Goal: Information Seeking & Learning: Learn about a topic

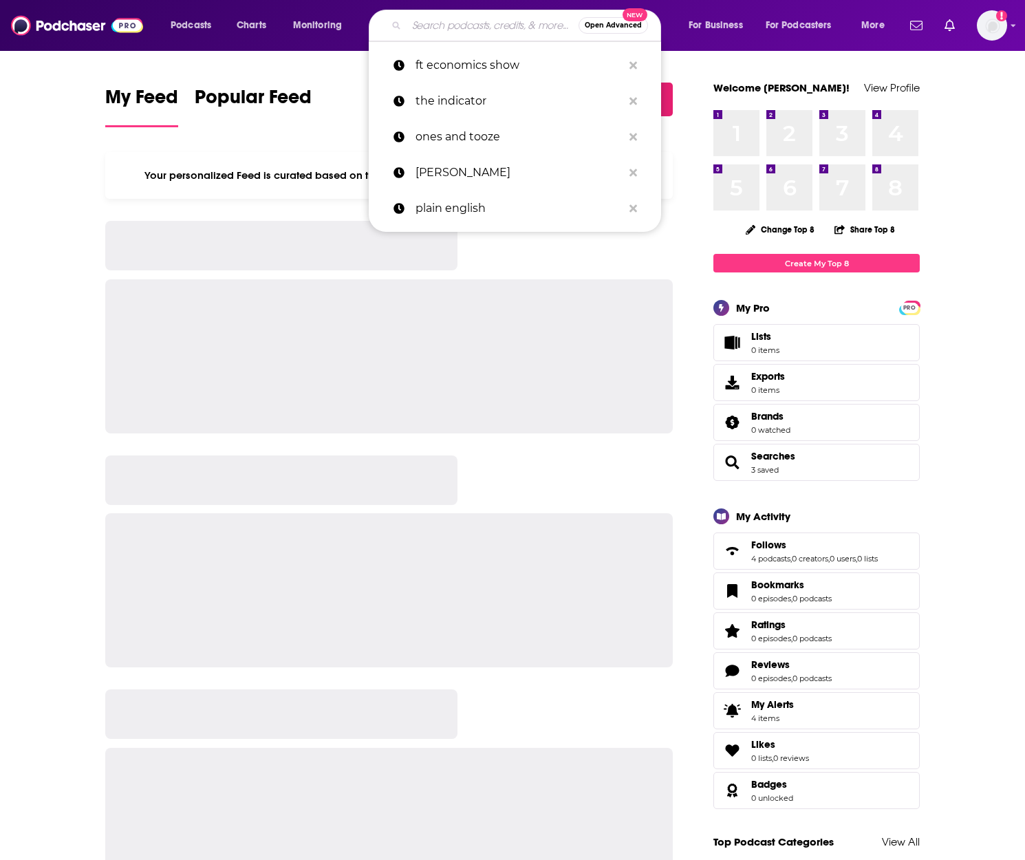
click at [447, 26] on input "Search podcasts, credits, & more..." at bounding box center [493, 25] width 172 height 22
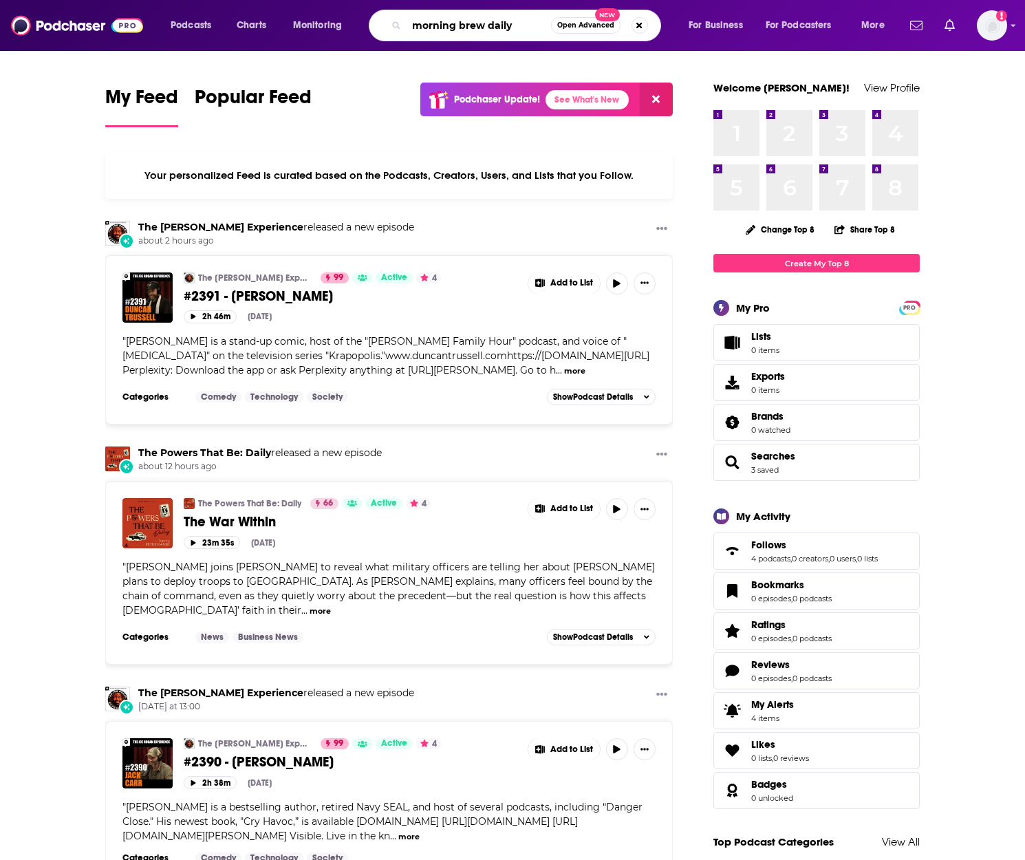
type input "morning brew daily"
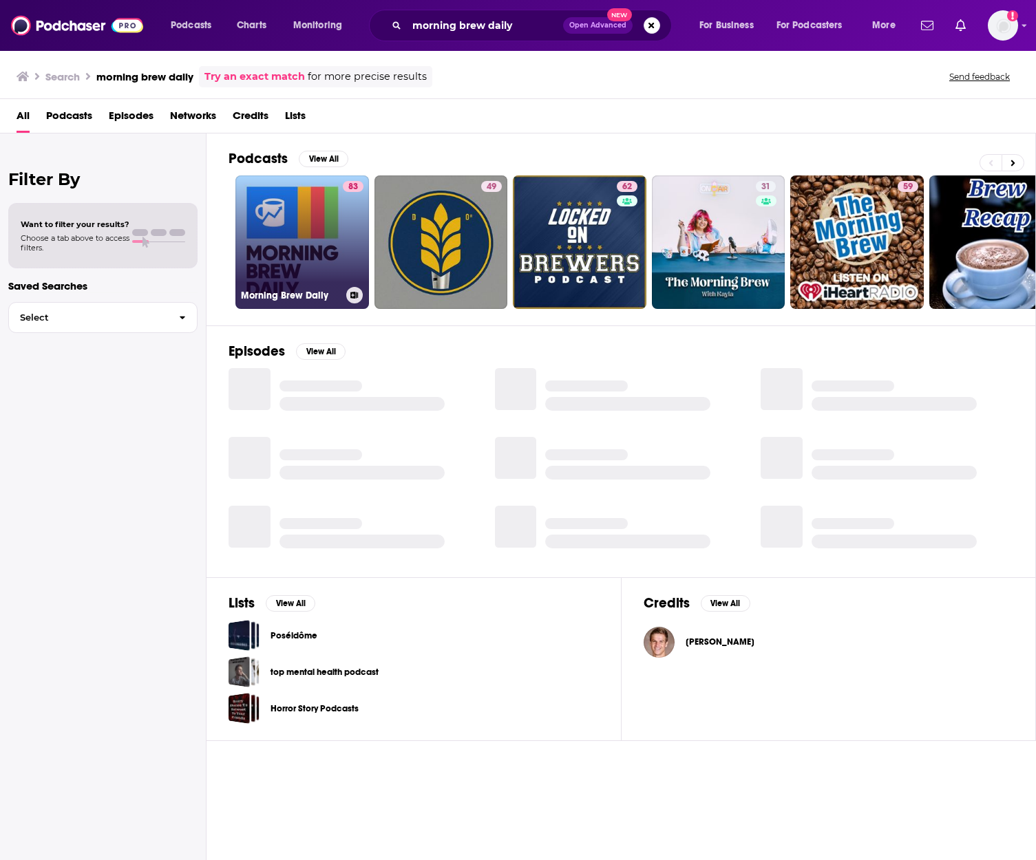
click at [312, 228] on link "83 Morning Brew Daily" at bounding box center [301, 241] width 133 height 133
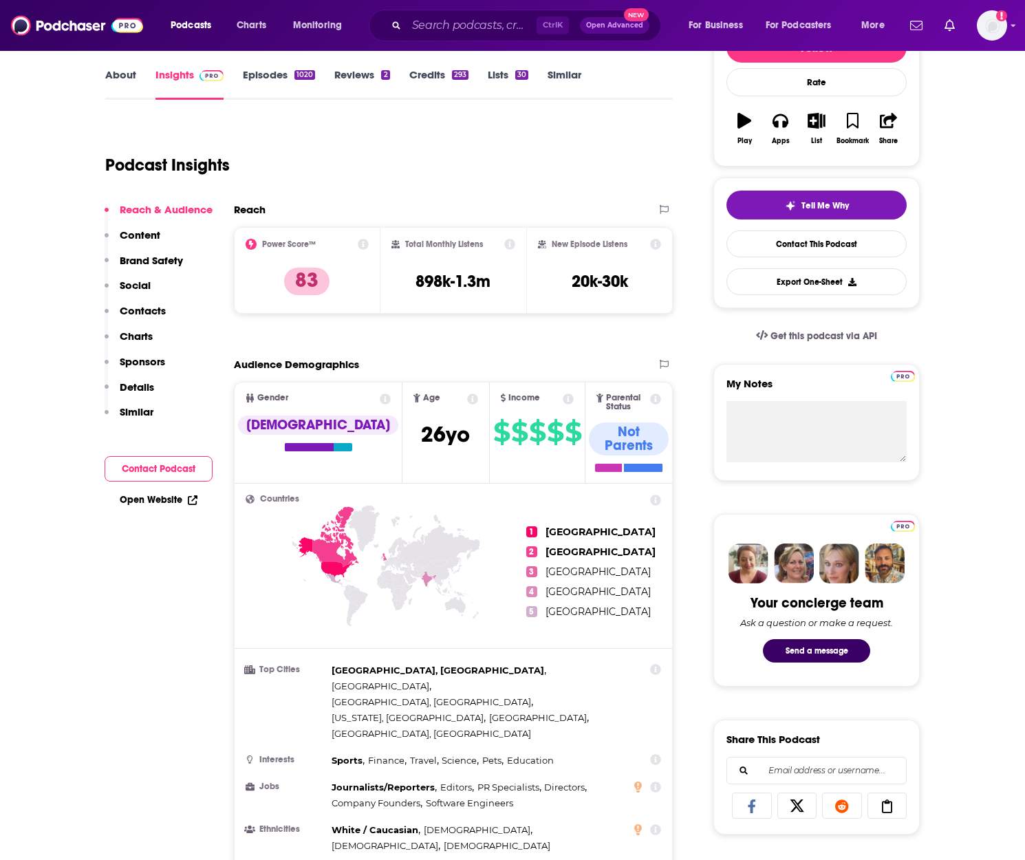
scroll to position [167, 0]
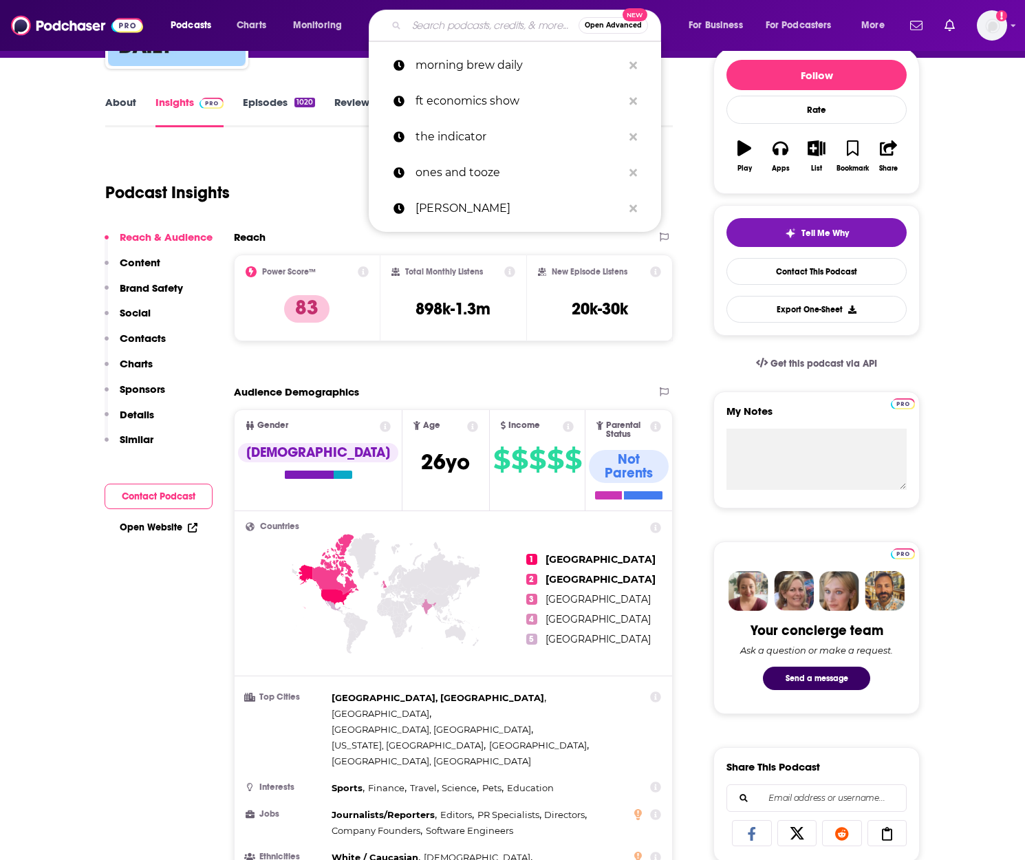
click at [420, 24] on input "Search podcasts, credits, & more..." at bounding box center [493, 25] width 172 height 22
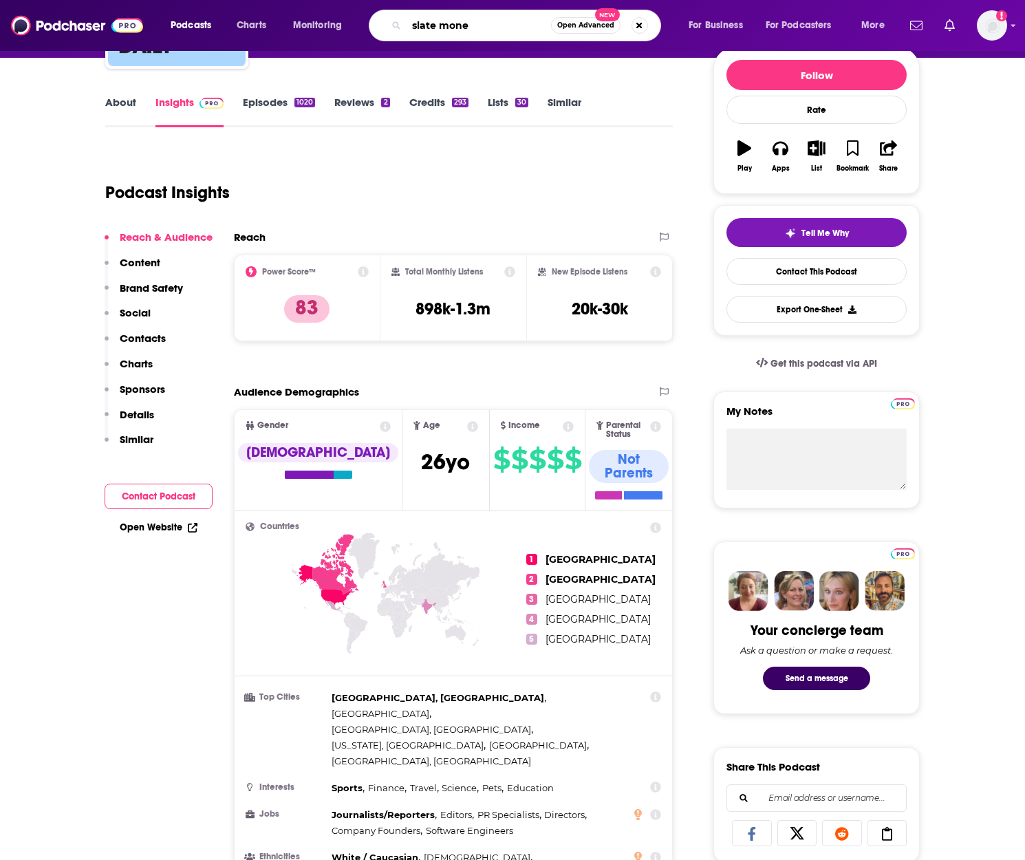
type input "slate money"
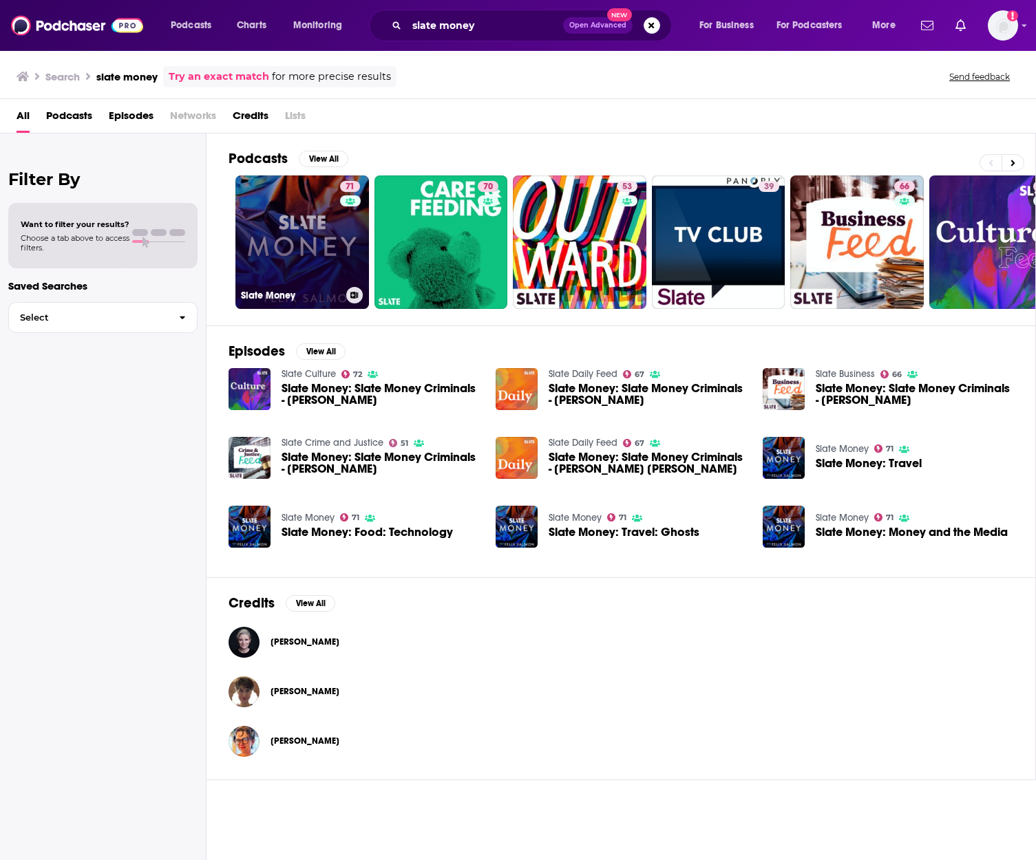
click at [309, 225] on link "71 Slate Money" at bounding box center [301, 241] width 133 height 133
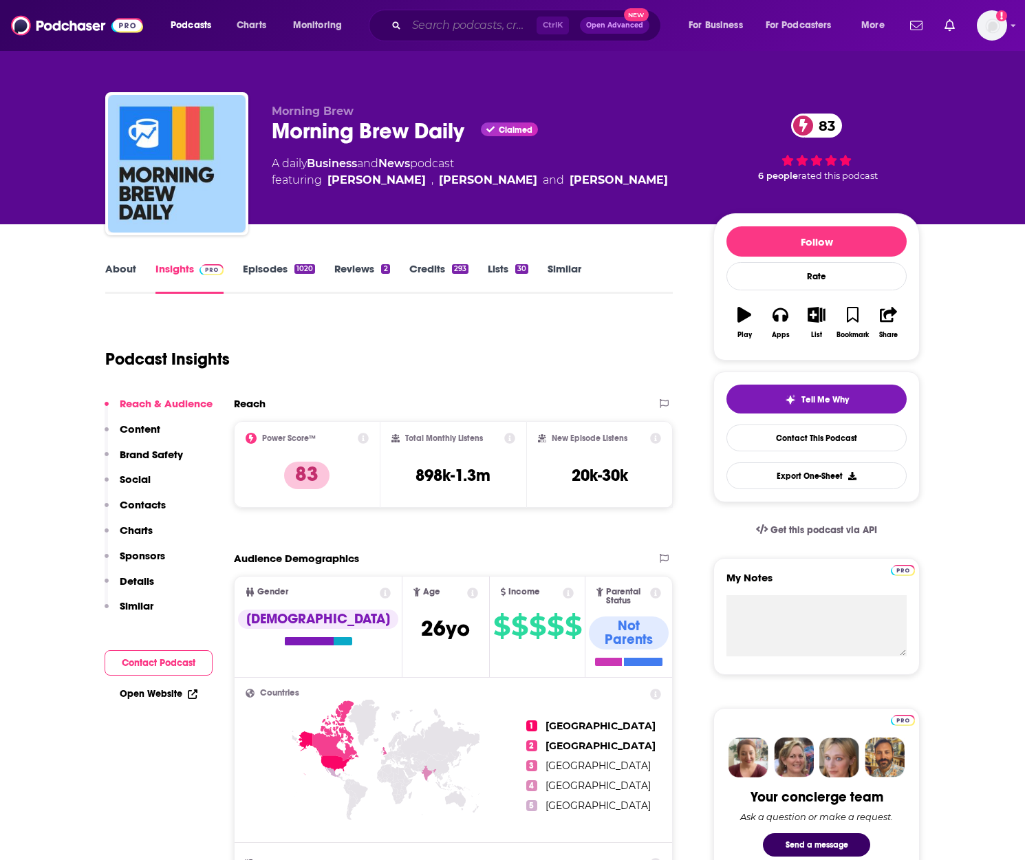
click at [478, 26] on input "Search podcasts, credits, & more..." at bounding box center [472, 25] width 130 height 22
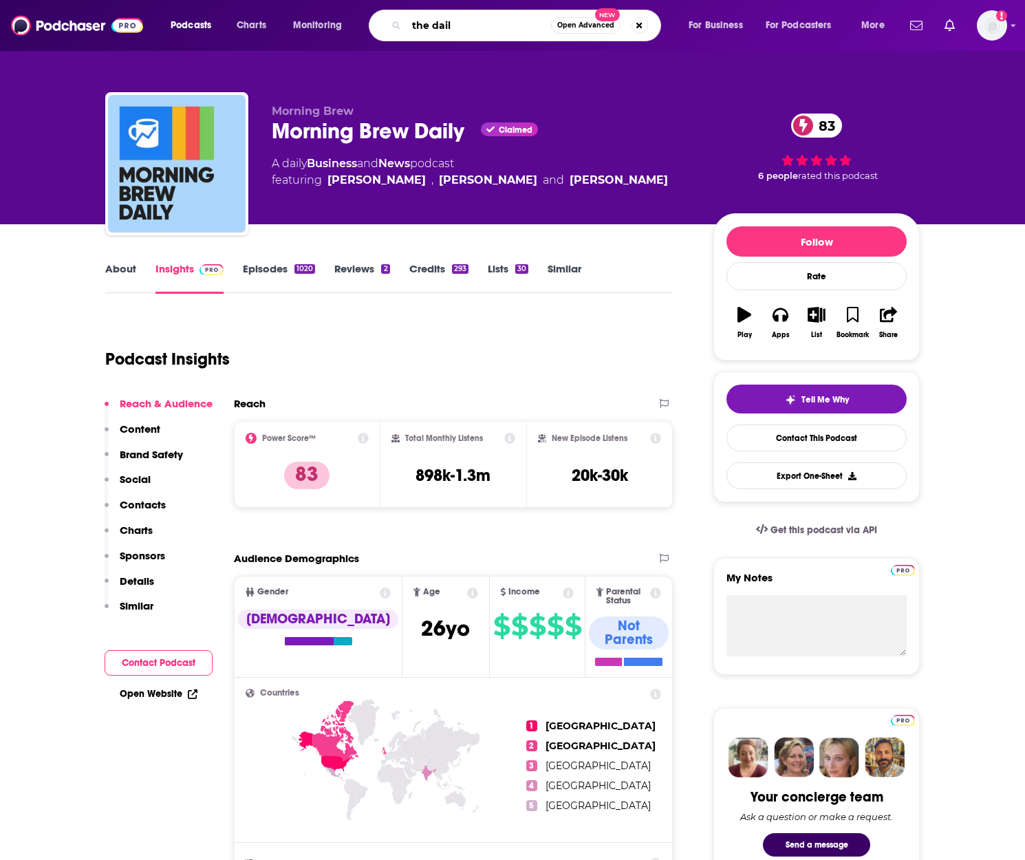
type input "the daily"
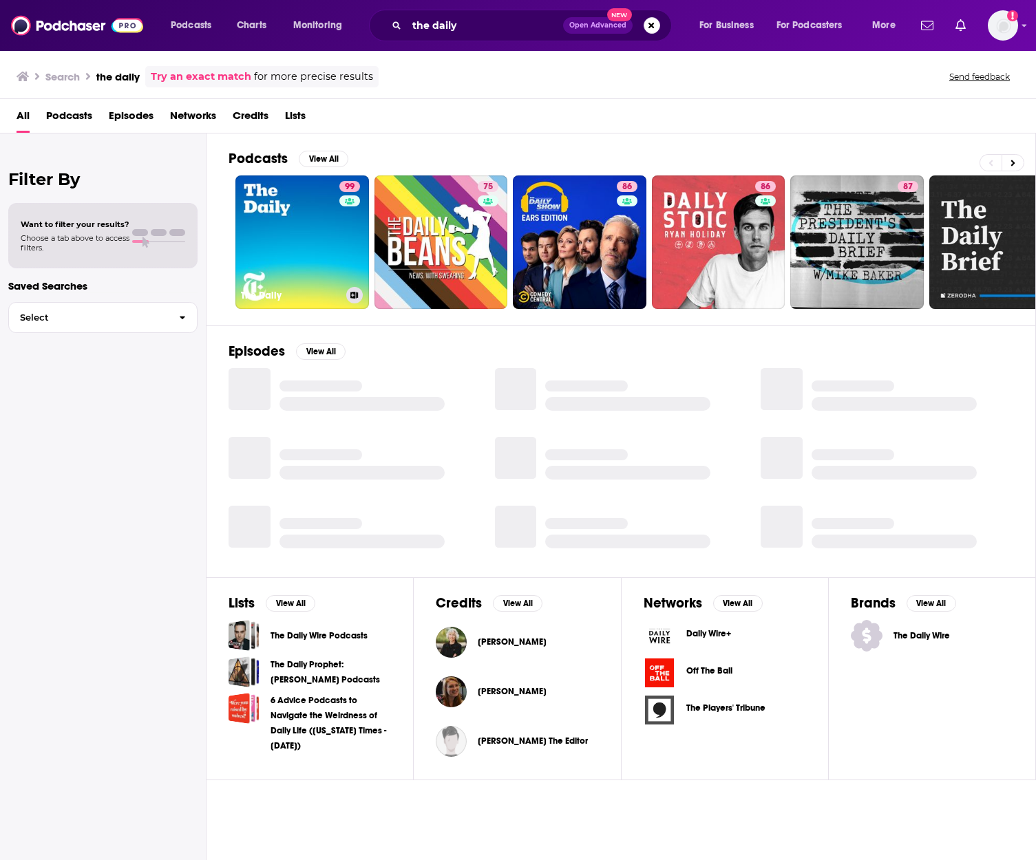
click at [303, 215] on link "99 The Daily" at bounding box center [301, 241] width 133 height 133
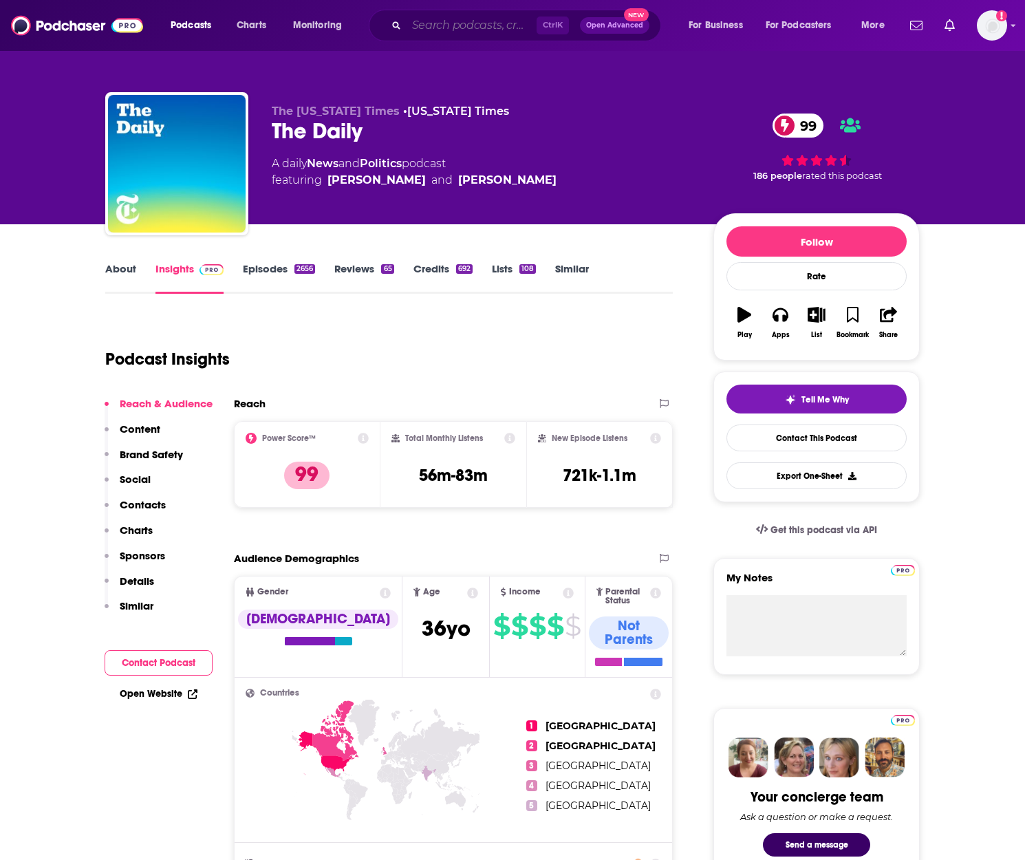
click at [422, 24] on input "Search podcasts, credits, & more..." at bounding box center [472, 25] width 130 height 22
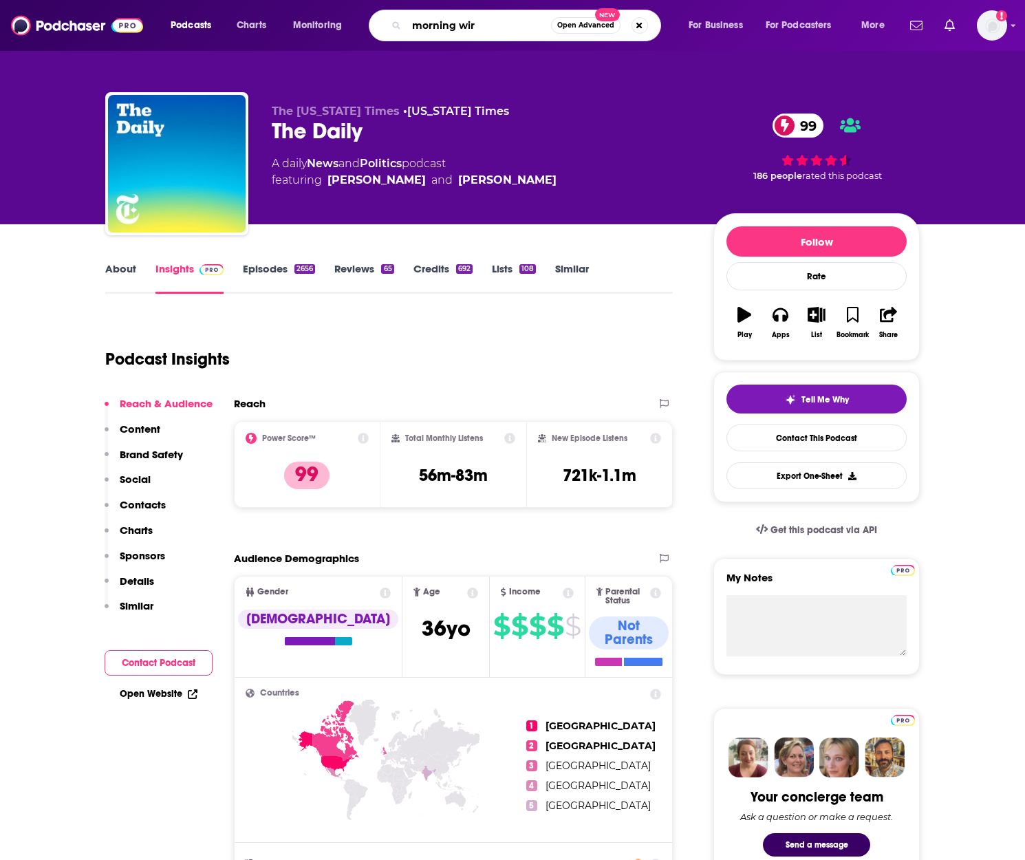
type input "morning wire"
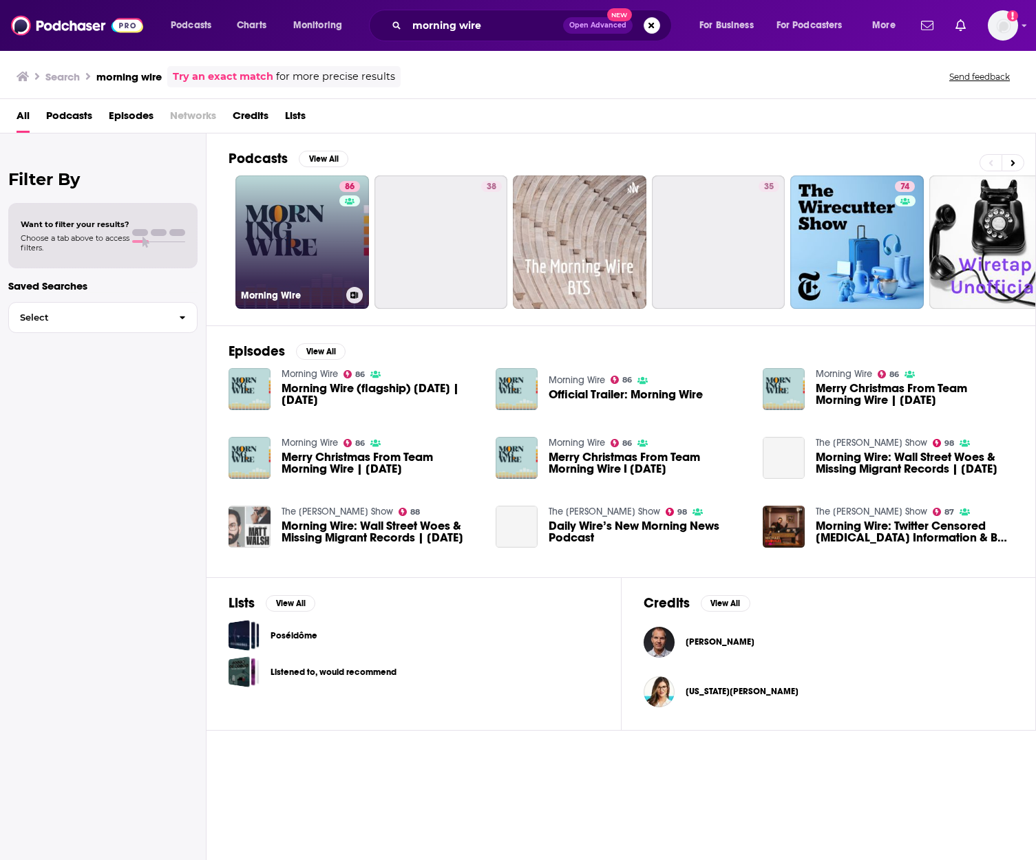
click at [266, 227] on link "86 Morning Wire" at bounding box center [301, 241] width 133 height 133
